Goal: Task Accomplishment & Management: Use online tool/utility

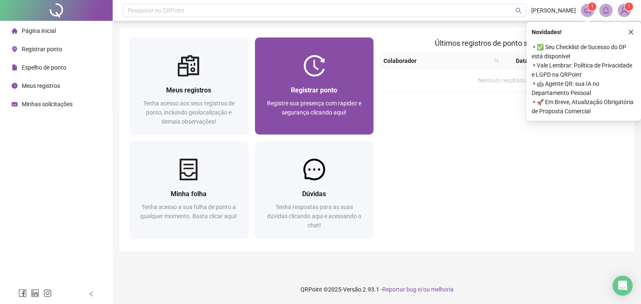
click at [332, 84] on div "Registrar ponto Registre sua presença com rapidez e segurança clicando aqui!" at bounding box center [314, 106] width 119 height 58
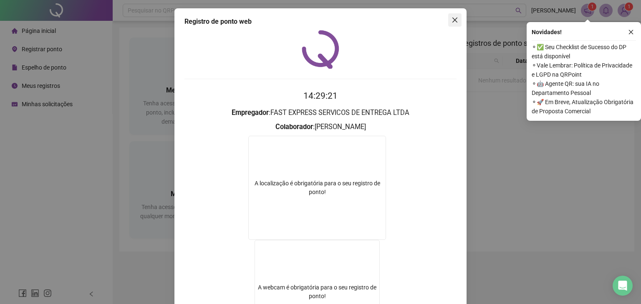
click at [454, 21] on icon "close" at bounding box center [454, 20] width 7 height 7
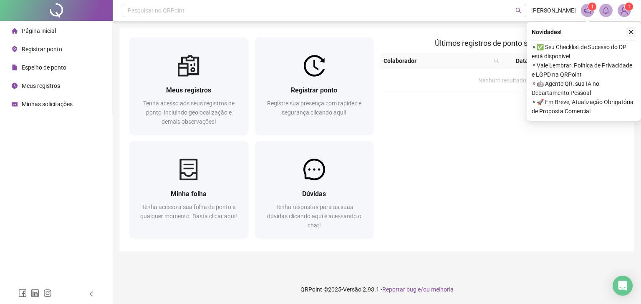
click at [631, 34] on icon "close" at bounding box center [631, 32] width 6 height 6
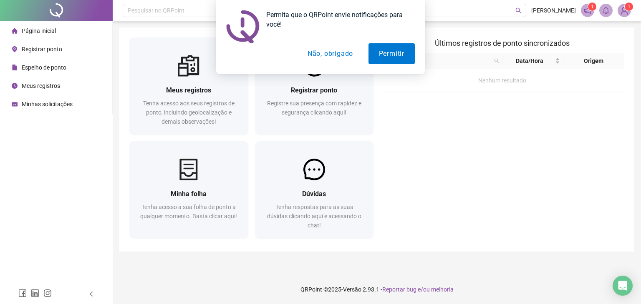
click at [325, 55] on button "Não, obrigado" at bounding box center [330, 53] width 66 height 21
